Goal: Task Accomplishment & Management: Manage account settings

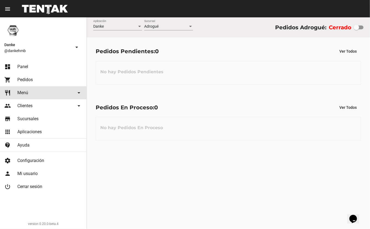
click at [25, 93] on span "Menú" at bounding box center [22, 92] width 11 height 5
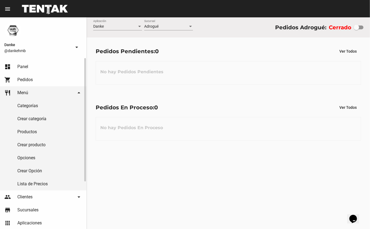
click at [27, 132] on link "Productos" at bounding box center [43, 131] width 87 height 13
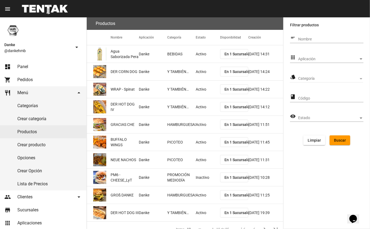
click at [351, 60] on span "Aplicación" at bounding box center [328, 59] width 61 height 4
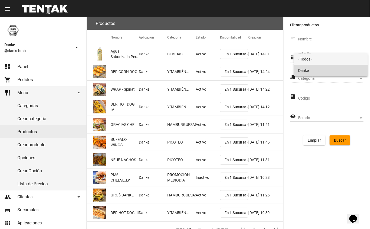
click at [337, 73] on span "Danke" at bounding box center [331, 70] width 65 height 11
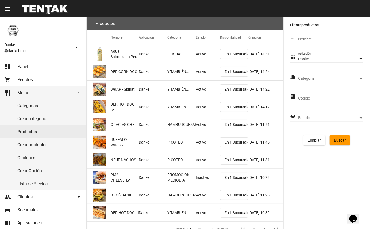
click at [336, 79] on span "Categoría" at bounding box center [328, 79] width 61 height 4
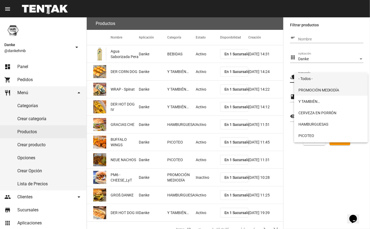
click at [335, 92] on span "PROMOCIÓN MEDIODÍA" at bounding box center [331, 89] width 65 height 11
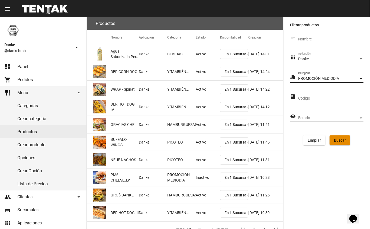
click at [343, 140] on span "Buscar" at bounding box center [340, 140] width 12 height 4
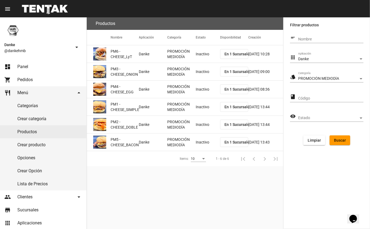
click at [199, 58] on mat-cell "Inactivo" at bounding box center [208, 53] width 24 height 17
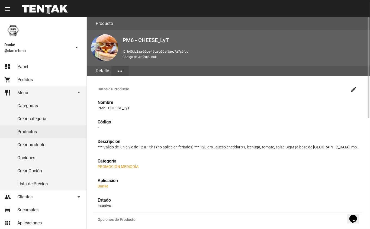
click at [353, 90] on mat-icon "create" at bounding box center [354, 89] width 7 height 7
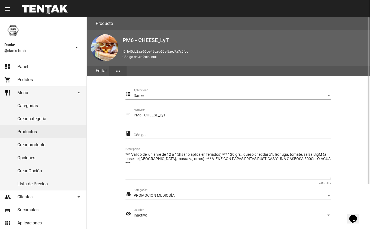
click at [173, 215] on div "Inactivo" at bounding box center [230, 215] width 193 height 4
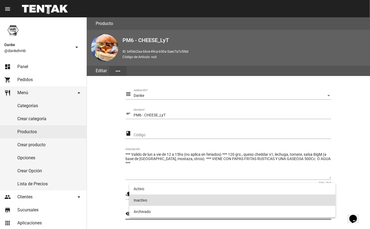
click at [180, 197] on span "Inactivo" at bounding box center [233, 200] width 198 height 11
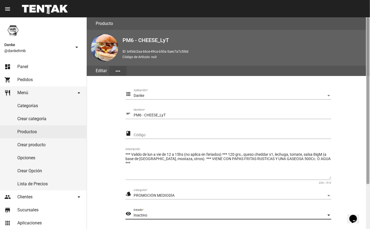
click at [367, 195] on div at bounding box center [368, 123] width 4 height 212
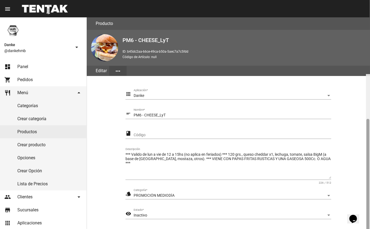
scroll to position [57, 0]
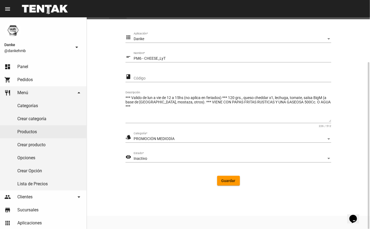
click at [319, 158] on div "Inactivo" at bounding box center [230, 159] width 193 height 4
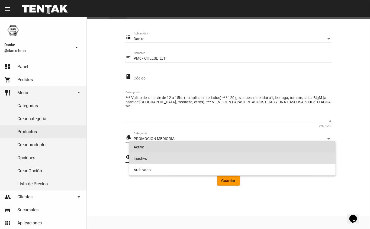
click at [287, 149] on span "Activo" at bounding box center [233, 146] width 198 height 11
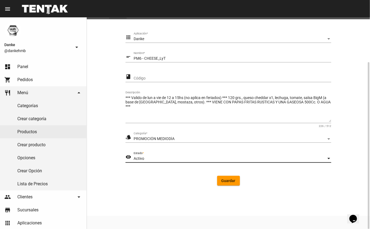
click at [229, 183] on button "Guardar" at bounding box center [228, 181] width 23 height 10
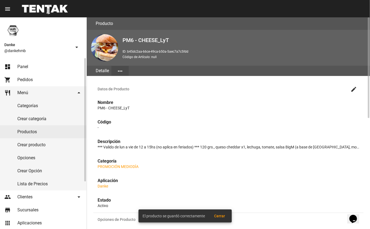
click at [43, 138] on link "Productos" at bounding box center [43, 131] width 87 height 13
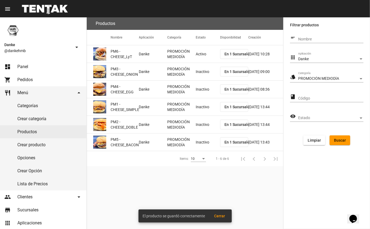
click at [199, 69] on mat-cell "Inactivo" at bounding box center [208, 71] width 24 height 17
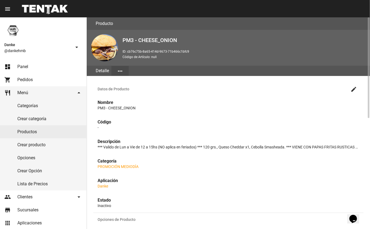
click at [354, 88] on mat-icon "create" at bounding box center [354, 89] width 7 height 7
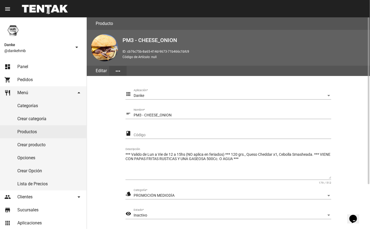
click at [190, 215] on div "Inactivo" at bounding box center [230, 215] width 193 height 4
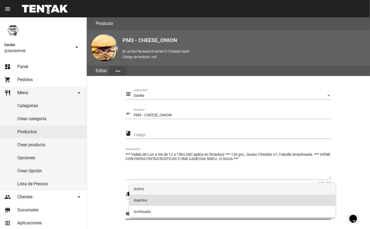
click at [198, 190] on span "Activo" at bounding box center [233, 188] width 198 height 11
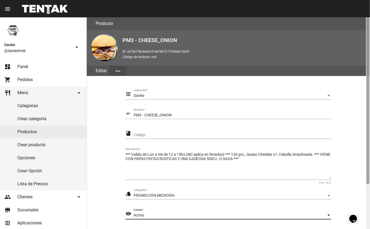
click at [367, 189] on div at bounding box center [368, 123] width 4 height 212
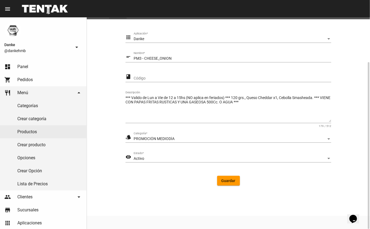
click at [230, 180] on span "Guardar" at bounding box center [229, 181] width 14 height 4
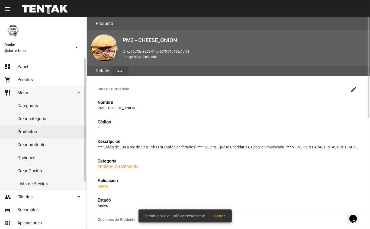
click at [26, 134] on link "Productos" at bounding box center [43, 131] width 87 height 13
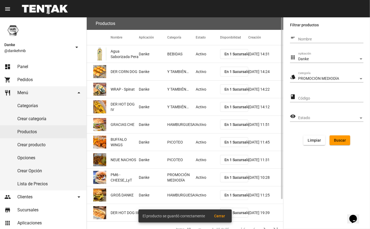
click at [336, 143] on button "Buscar" at bounding box center [340, 140] width 21 height 10
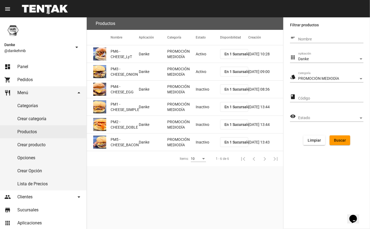
click at [198, 92] on mat-cell "Inactivo" at bounding box center [208, 89] width 24 height 17
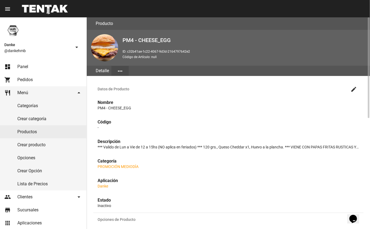
click at [353, 90] on mat-icon "create" at bounding box center [354, 89] width 7 height 7
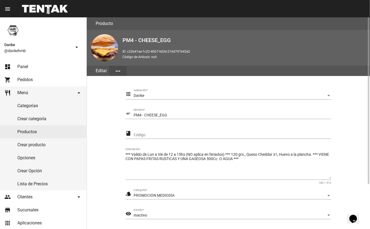
click at [136, 215] on span "Inactivo" at bounding box center [141, 215] width 14 height 4
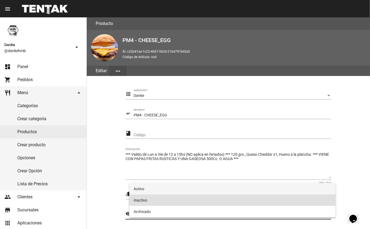
click at [137, 189] on span "Activo" at bounding box center [233, 188] width 198 height 11
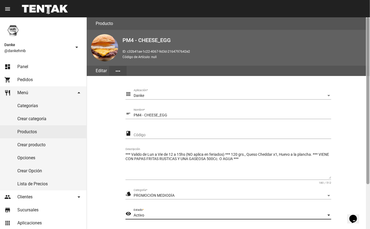
click at [367, 198] on div at bounding box center [368, 123] width 4 height 212
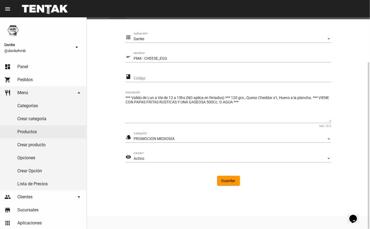
click at [228, 181] on span "Guardar" at bounding box center [229, 181] width 14 height 4
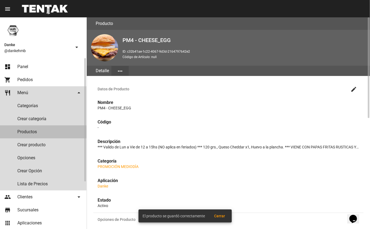
click at [32, 130] on link "Productos" at bounding box center [43, 131] width 87 height 13
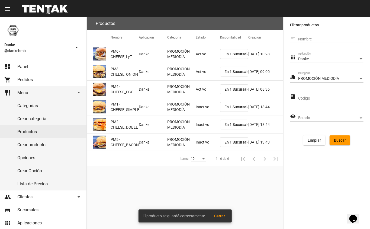
click at [200, 113] on mat-cell "Inactivo" at bounding box center [208, 106] width 24 height 17
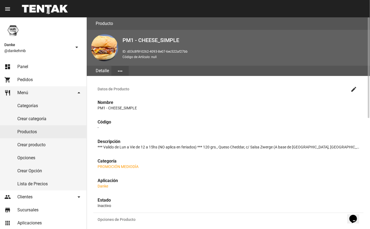
click at [354, 89] on mat-icon "create" at bounding box center [354, 89] width 7 height 7
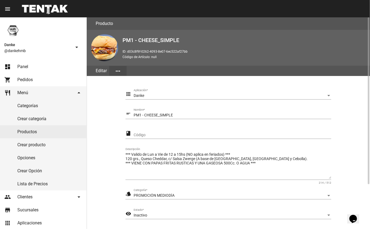
click at [139, 216] on span "Inactivo" at bounding box center [141, 215] width 14 height 4
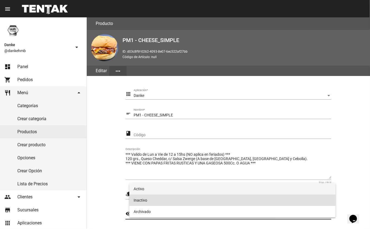
click at [137, 189] on span "Activo" at bounding box center [233, 188] width 198 height 11
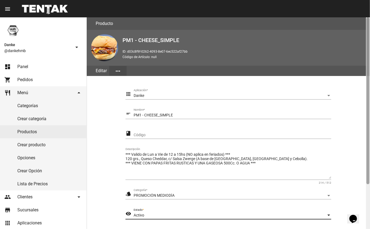
click at [366, 196] on div at bounding box center [368, 123] width 4 height 212
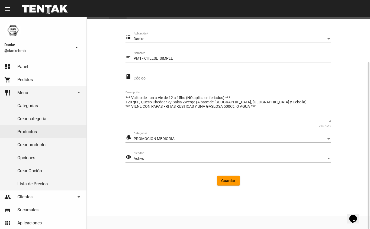
click at [229, 182] on span "Guardar" at bounding box center [229, 181] width 14 height 4
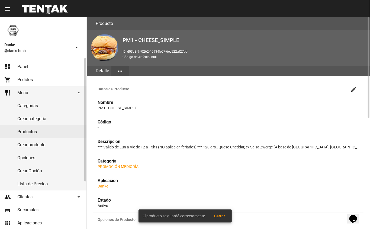
click at [18, 134] on link "Productos" at bounding box center [43, 131] width 87 height 13
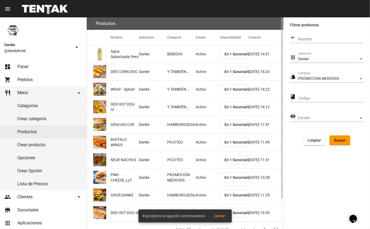
click at [335, 141] on span "Buscar" at bounding box center [340, 140] width 12 height 4
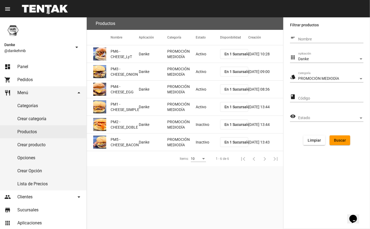
click at [199, 125] on mat-cell "Inactivo" at bounding box center [208, 124] width 24 height 17
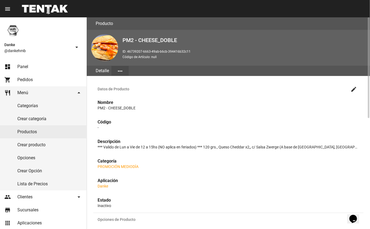
click at [353, 90] on mat-icon "create" at bounding box center [354, 89] width 7 height 7
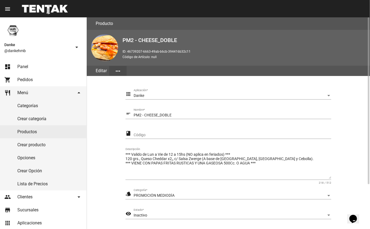
click at [136, 215] on span "Inactivo" at bounding box center [141, 215] width 14 height 4
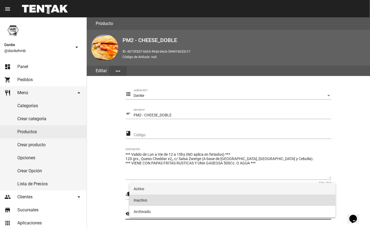
click at [140, 189] on span "Activo" at bounding box center [233, 188] width 198 height 11
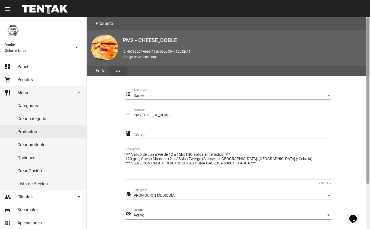
click at [367, 191] on div at bounding box center [368, 123] width 4 height 212
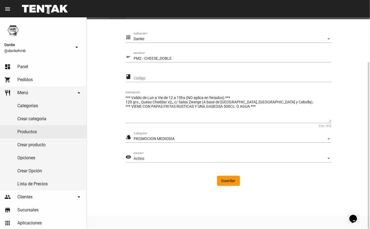
click at [233, 184] on button "Guardar" at bounding box center [228, 181] width 23 height 10
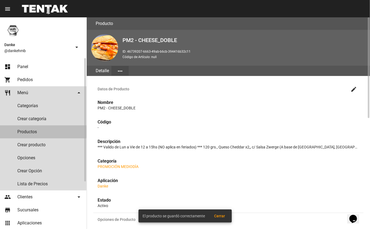
click at [17, 131] on link "Productos" at bounding box center [43, 131] width 87 height 13
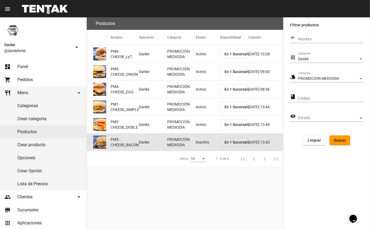
click at [199, 147] on mat-cell "Inactivo" at bounding box center [208, 141] width 24 height 17
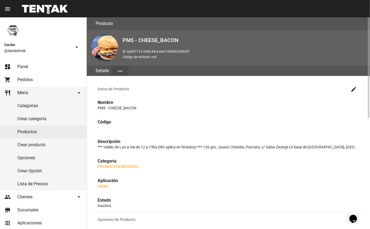
click at [353, 90] on mat-icon "create" at bounding box center [354, 89] width 7 height 7
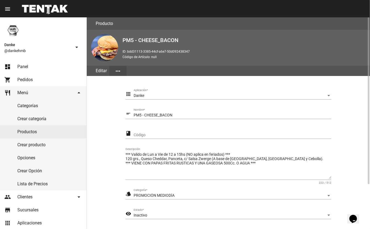
click at [214, 216] on div "Inactivo" at bounding box center [230, 215] width 193 height 4
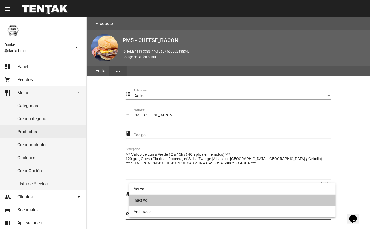
click at [199, 200] on span "Inactivo" at bounding box center [233, 200] width 198 height 11
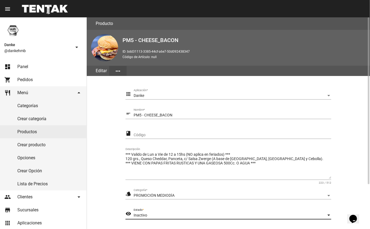
click at [217, 218] on div "Inactivo Estado *" at bounding box center [233, 214] width 198 height 11
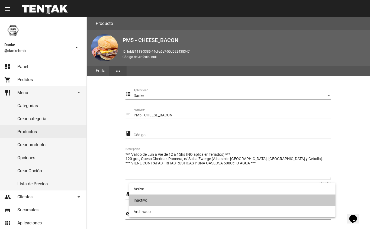
click at [190, 198] on span "Inactivo" at bounding box center [233, 200] width 198 height 11
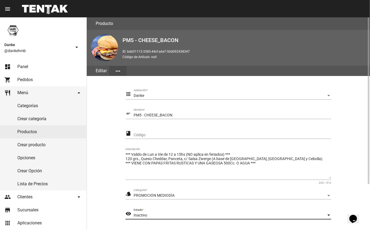
click at [297, 213] on div "Inactivo" at bounding box center [230, 215] width 193 height 4
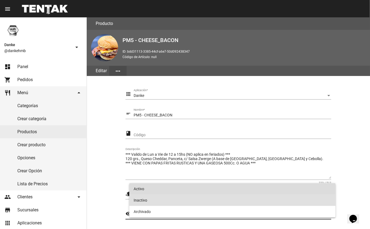
click at [289, 191] on span "Activo" at bounding box center [233, 188] width 198 height 11
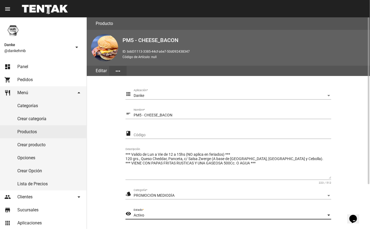
click at [359, 189] on section "apps Danke Aplicación * short_text PM5 - CHEESE_BACON Nombre * class Código ***…" at bounding box center [228, 167] width 270 height 171
click at [351, 197] on section "apps Danke Aplicación * short_text PM5 - CHEESE_BACON Nombre * class Código ***…" at bounding box center [228, 167] width 270 height 171
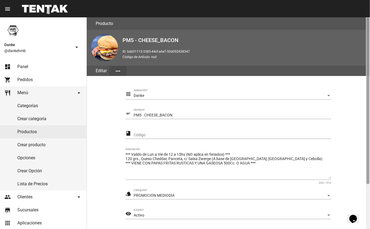
click at [366, 190] on div at bounding box center [368, 123] width 4 height 212
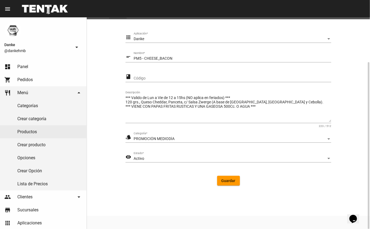
click at [230, 183] on span "Guardar" at bounding box center [229, 181] width 14 height 4
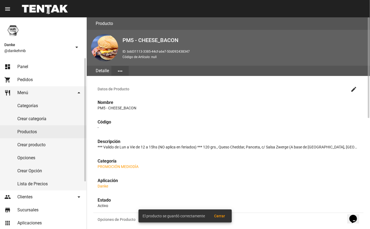
click at [14, 70] on link "dashboard Panel" at bounding box center [43, 66] width 87 height 13
